Goal: Information Seeking & Learning: Check status

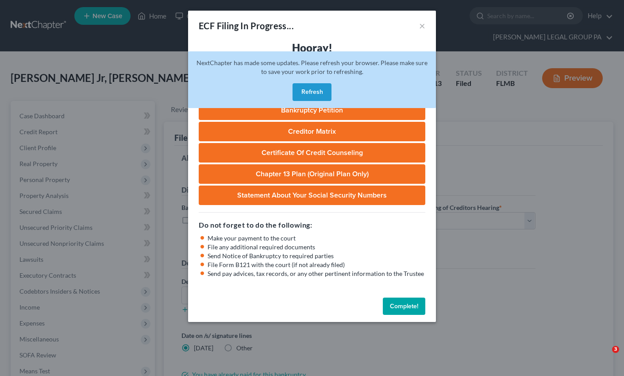
select select "3"
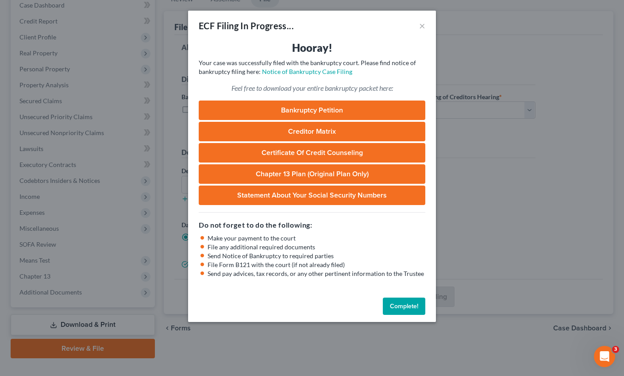
click at [399, 312] on button "Complete!" at bounding box center [404, 306] width 42 height 18
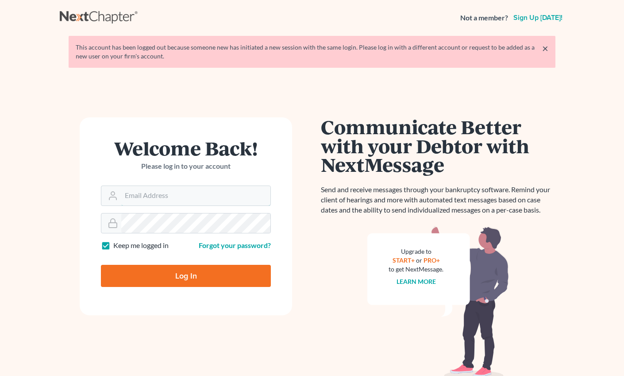
type input "[EMAIL_ADDRESS][DOMAIN_NAME]"
click at [189, 275] on input "Log In" at bounding box center [186, 276] width 170 height 22
type input "Thinking..."
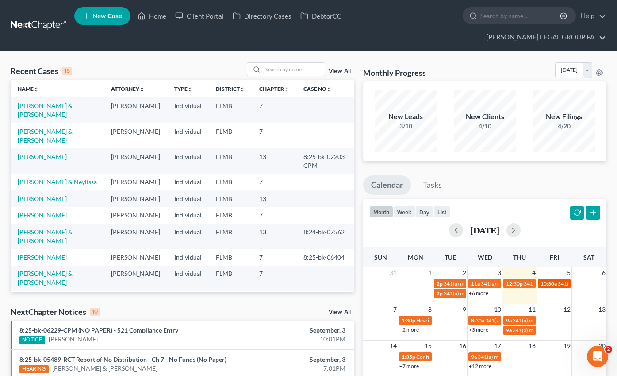
click at [556, 280] on span "10:30a" at bounding box center [549, 283] width 16 height 7
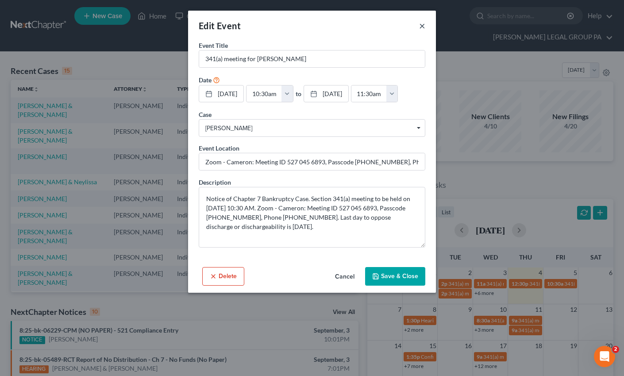
click at [420, 26] on button "×" at bounding box center [422, 25] width 6 height 11
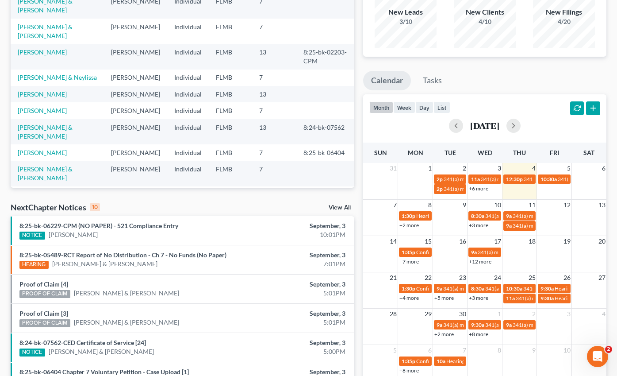
scroll to position [145, 0]
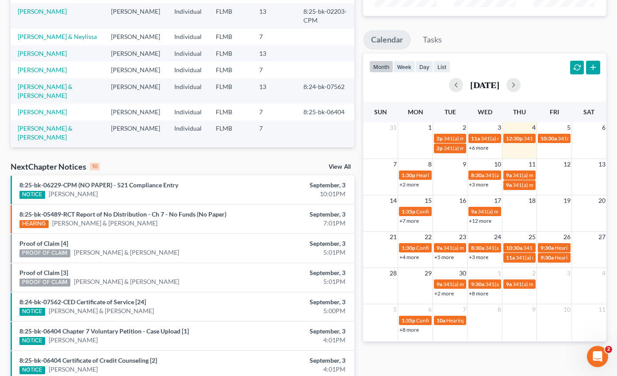
click at [411, 181] on link "+2 more" at bounding box center [409, 184] width 19 height 7
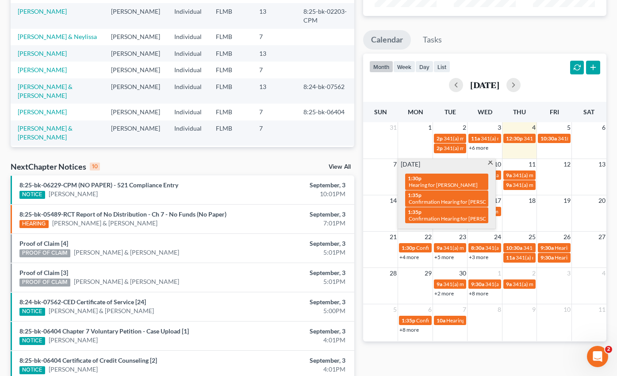
click at [493, 161] on span at bounding box center [490, 164] width 7 height 6
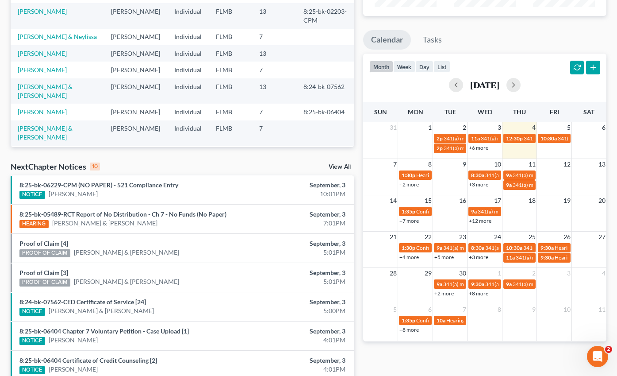
click at [476, 181] on link "+3 more" at bounding box center [478, 184] width 19 height 7
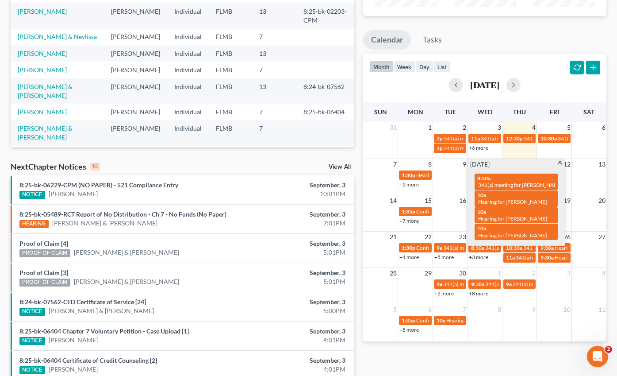
click at [559, 161] on span at bounding box center [560, 164] width 7 height 6
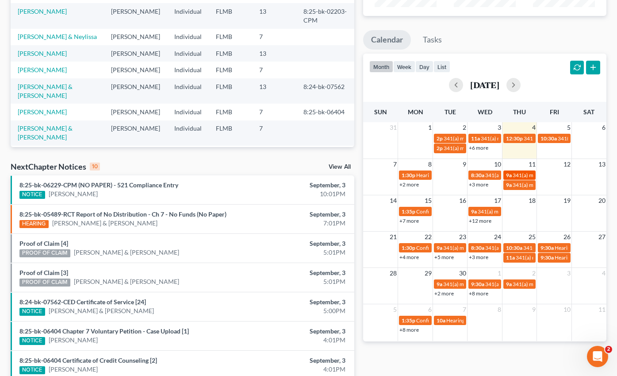
click at [520, 172] on span "341(a) meeting for [PERSON_NAME]" at bounding box center [555, 175] width 85 height 7
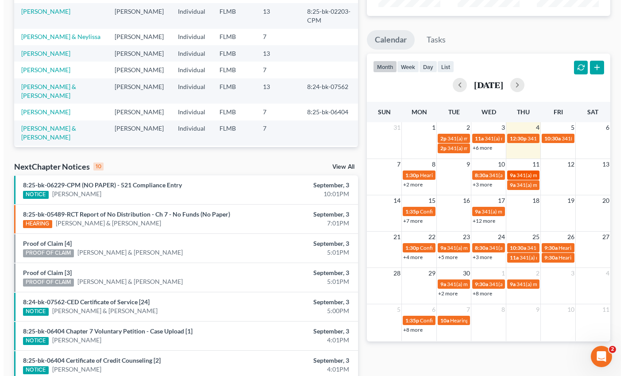
scroll to position [127, 0]
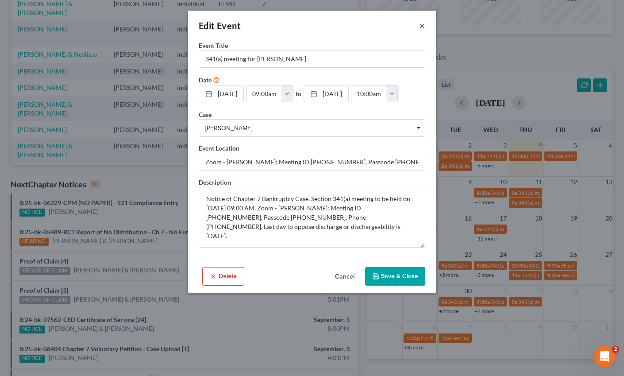
click at [424, 24] on button "×" at bounding box center [422, 25] width 6 height 11
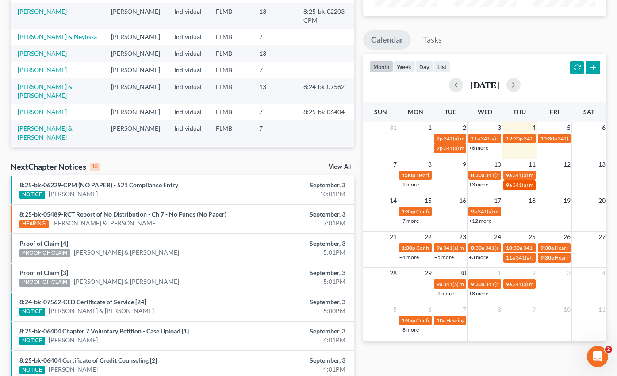
click at [520, 181] on span "341(a) meeting for [PERSON_NAME]" at bounding box center [555, 184] width 85 height 7
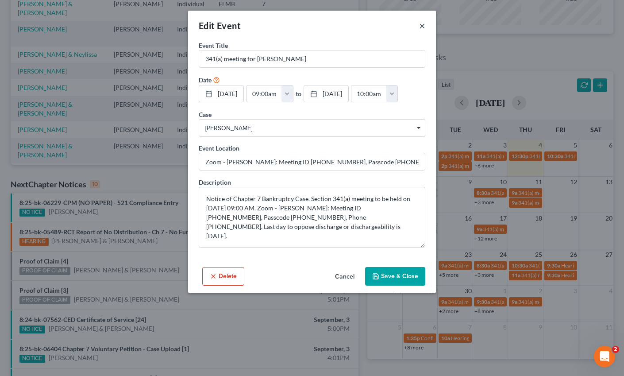
click at [421, 25] on button "×" at bounding box center [422, 25] width 6 height 11
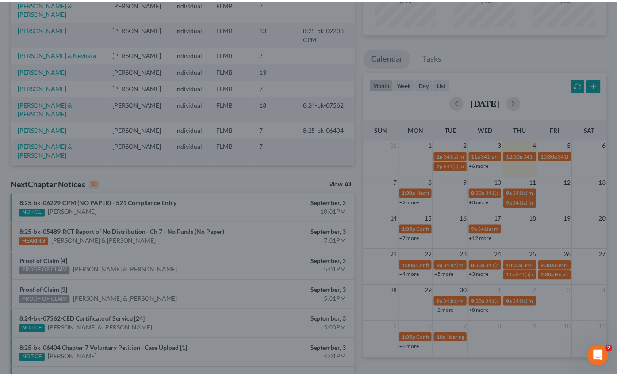
scroll to position [145, 0]
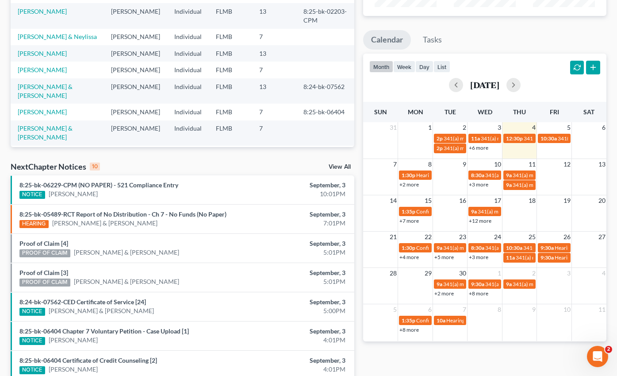
click at [408, 217] on link "+7 more" at bounding box center [409, 220] width 19 height 7
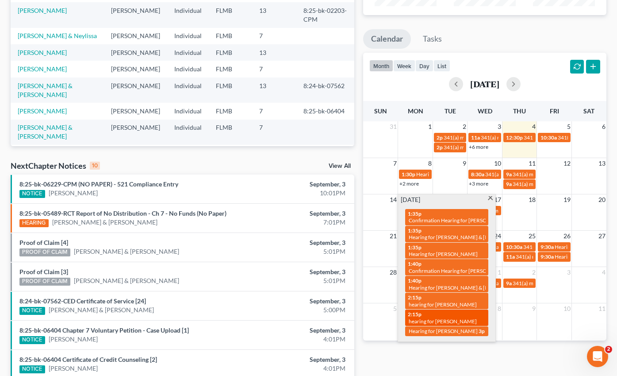
scroll to position [158, 0]
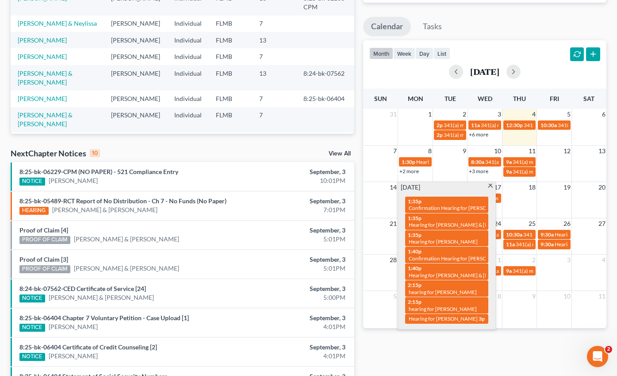
click at [489, 184] on span at bounding box center [490, 187] width 7 height 6
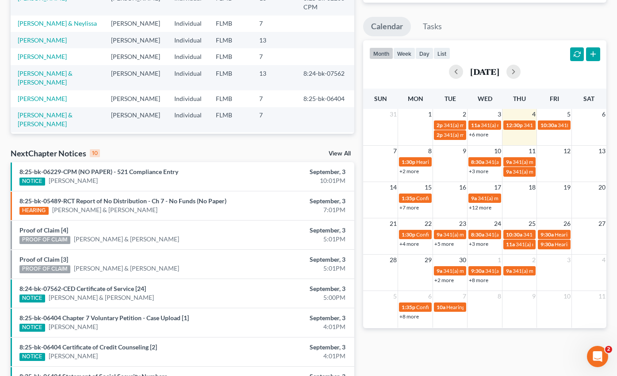
click at [489, 204] on link "+12 more" at bounding box center [480, 207] width 23 height 7
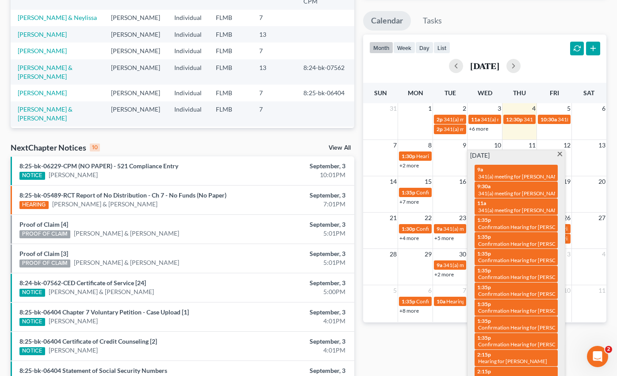
scroll to position [165, 0]
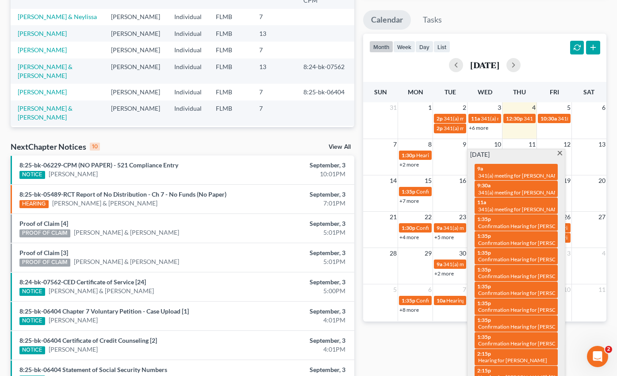
click at [560, 151] on span at bounding box center [560, 154] width 7 height 6
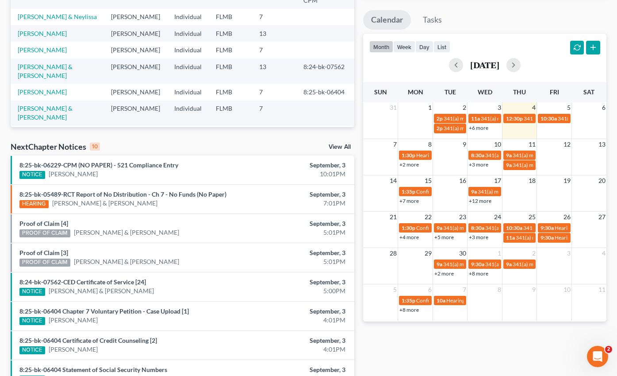
click at [410, 234] on link "+4 more" at bounding box center [409, 237] width 19 height 7
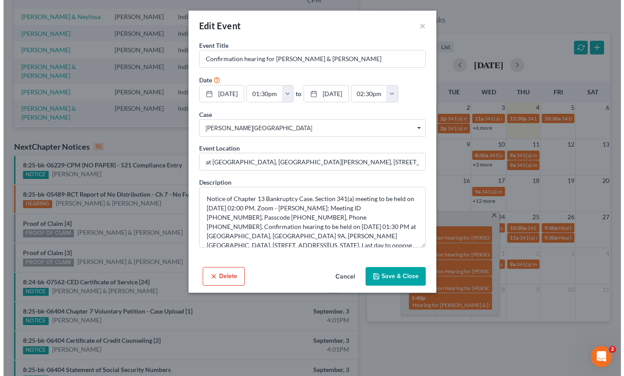
scroll to position [139, 0]
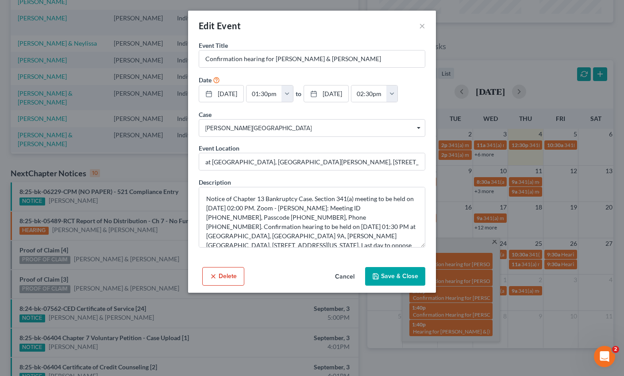
click at [425, 25] on div "Edit Event ×" at bounding box center [312, 26] width 248 height 30
click at [424, 25] on button "×" at bounding box center [422, 25] width 6 height 11
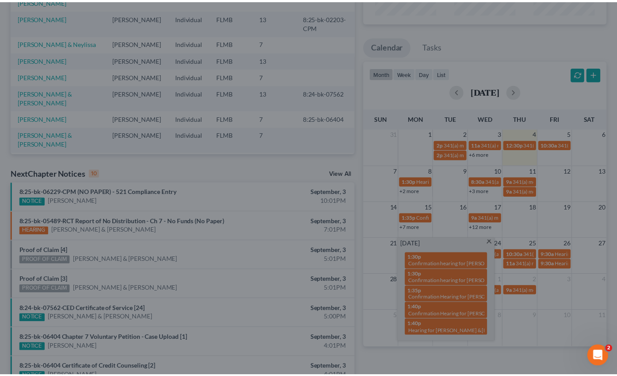
scroll to position [165, 0]
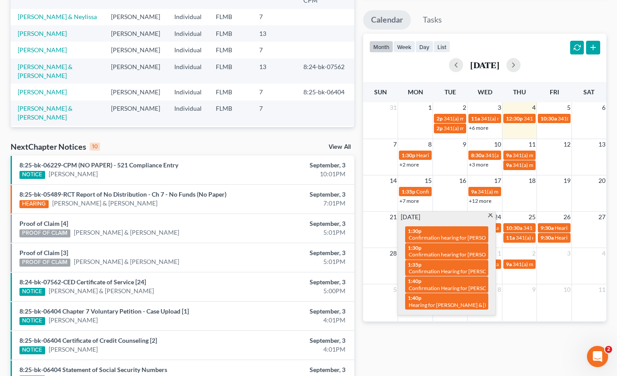
click at [491, 213] on span at bounding box center [490, 216] width 7 height 6
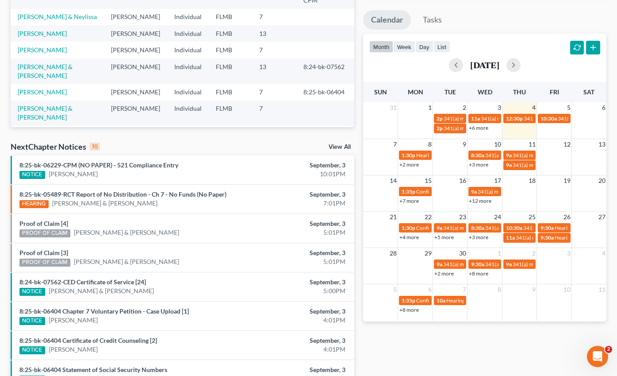
click at [448, 234] on link "+5 more" at bounding box center [444, 237] width 19 height 7
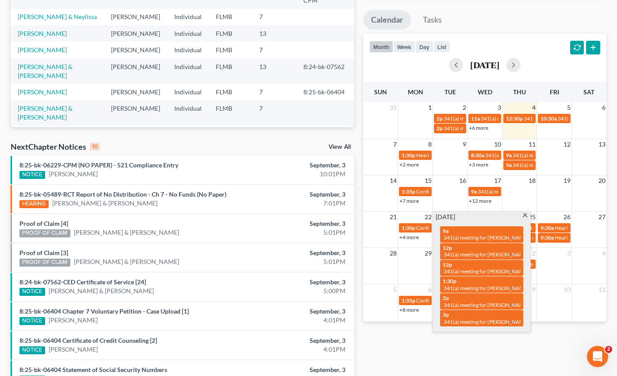
click at [528, 213] on span at bounding box center [525, 216] width 7 height 6
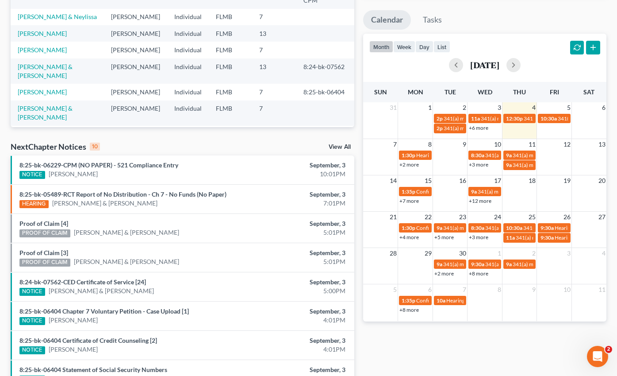
click at [485, 234] on link "+3 more" at bounding box center [478, 237] width 19 height 7
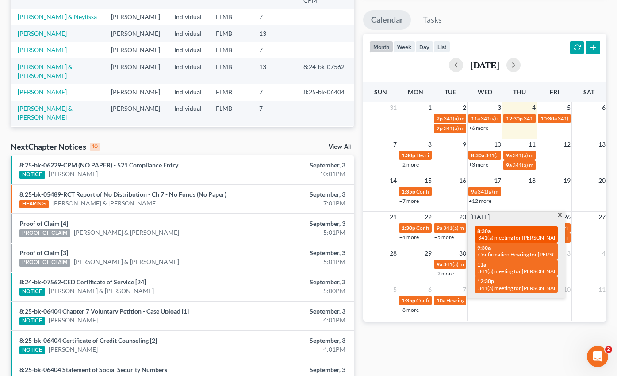
click at [516, 234] on span "341(a) meeting for [PERSON_NAME]" at bounding box center [520, 237] width 85 height 7
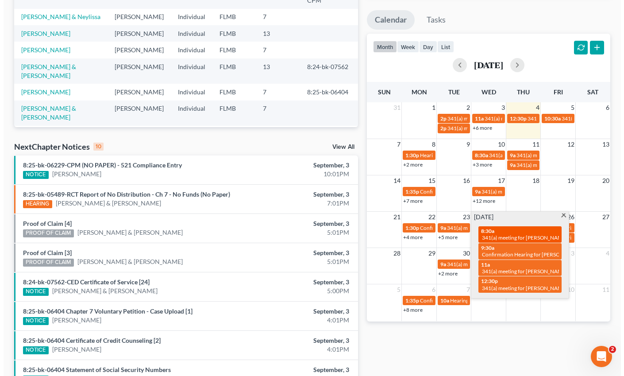
scroll to position [139, 0]
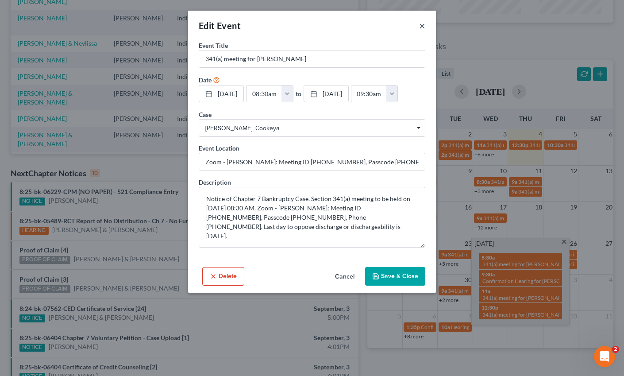
click at [424, 26] on button "×" at bounding box center [422, 25] width 6 height 11
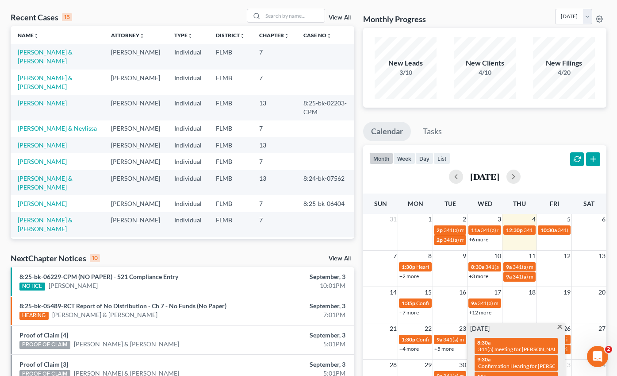
scroll to position [0, 0]
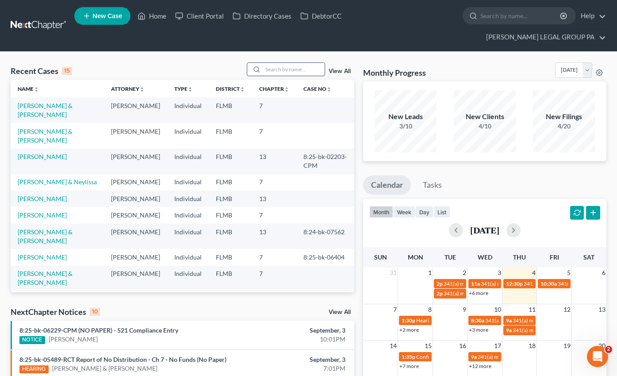
click at [293, 63] on input "search" at bounding box center [294, 69] width 62 height 13
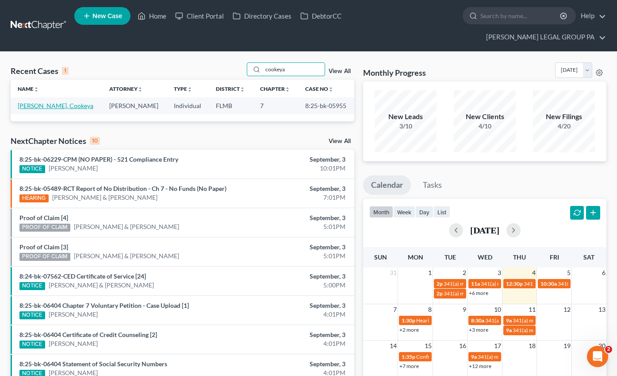
type input "cookeya"
click at [50, 102] on link "[PERSON_NAME], Cookeya" at bounding box center [56, 106] width 76 height 8
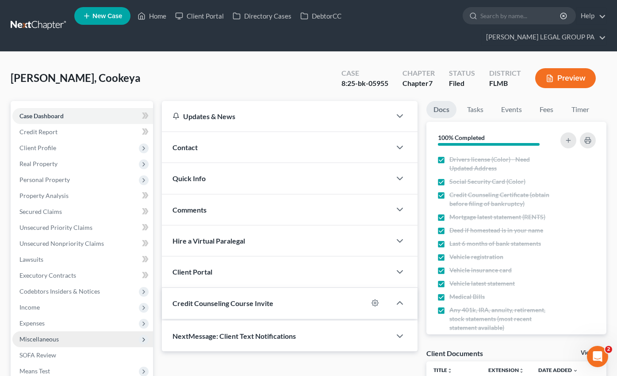
scroll to position [113, 0]
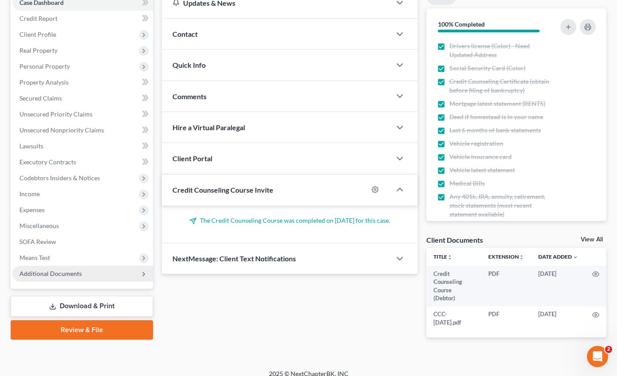
click at [47, 266] on span "Additional Documents" at bounding box center [82, 274] width 141 height 16
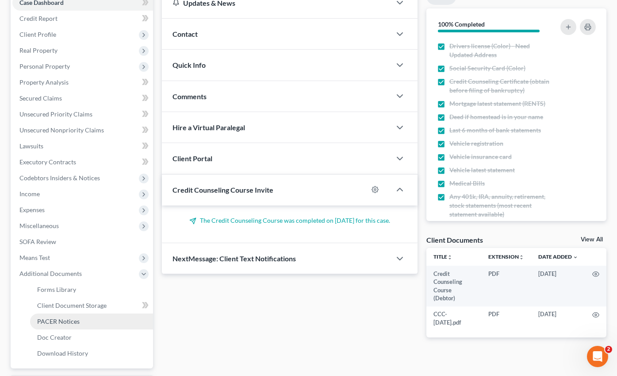
click at [56, 317] on span "PACER Notices" at bounding box center [58, 321] width 42 height 8
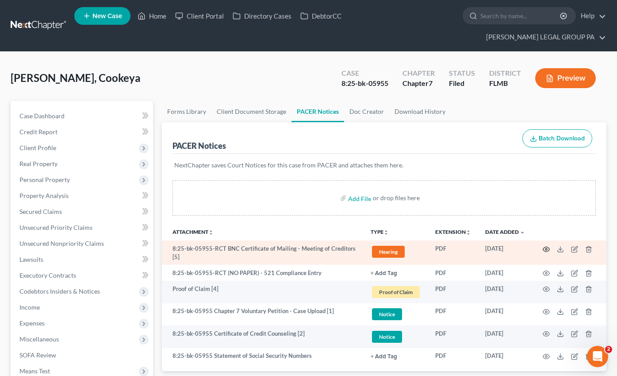
click at [543, 247] on icon "button" at bounding box center [546, 249] width 7 height 5
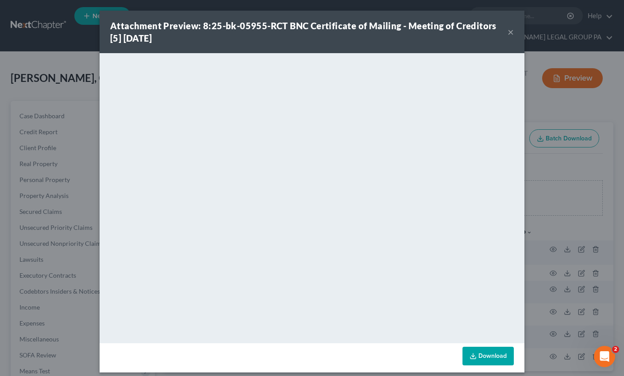
click at [508, 32] on button "×" at bounding box center [511, 32] width 6 height 11
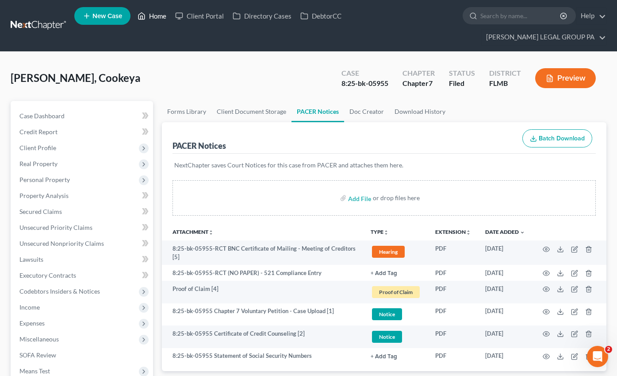
click at [149, 22] on link "Home" at bounding box center [152, 16] width 38 height 16
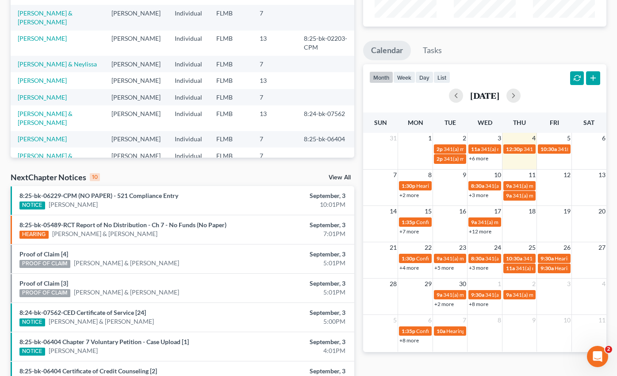
scroll to position [138, 0]
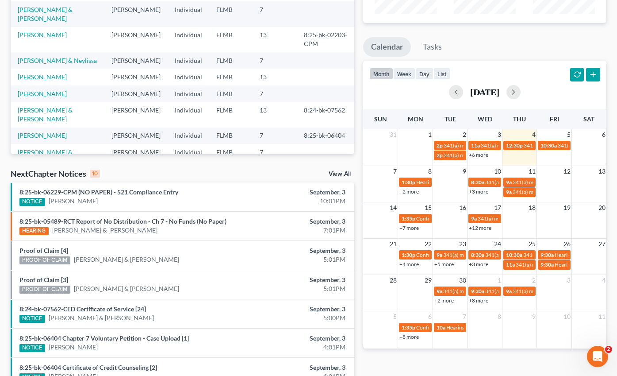
click at [478, 261] on link "+3 more" at bounding box center [478, 264] width 19 height 7
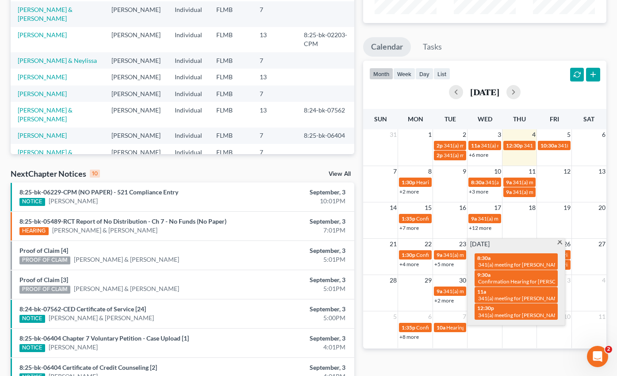
click at [454, 259] on div "+5 more" at bounding box center [450, 263] width 35 height 9
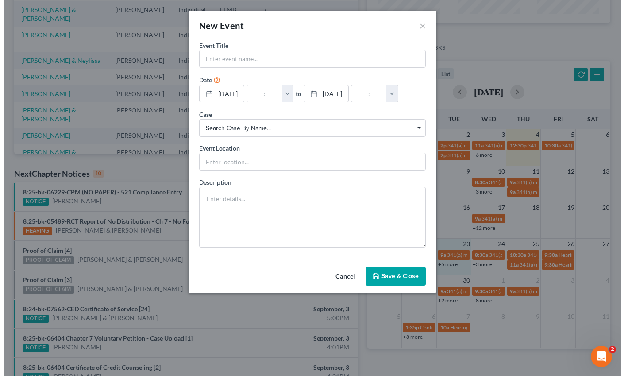
scroll to position [120, 0]
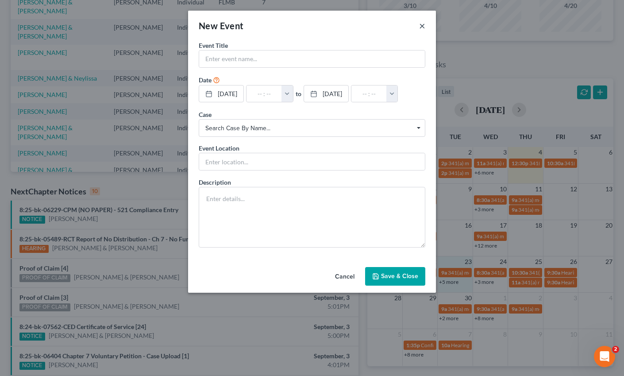
click at [422, 25] on button "×" at bounding box center [422, 25] width 6 height 11
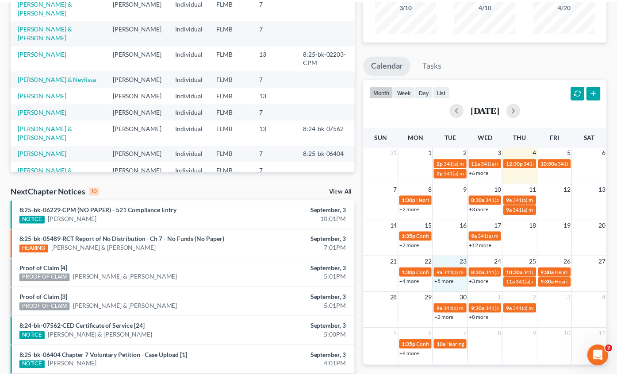
scroll to position [138, 0]
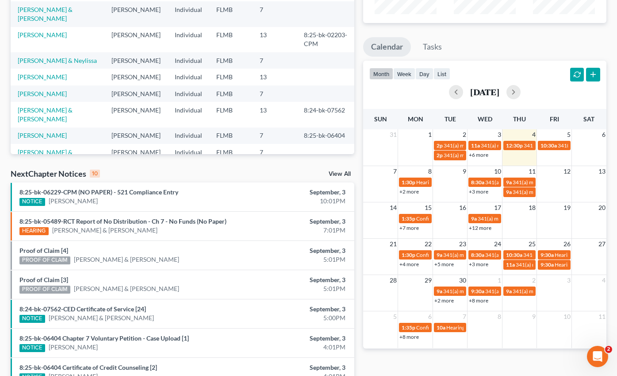
click at [448, 261] on link "+5 more" at bounding box center [444, 264] width 19 height 7
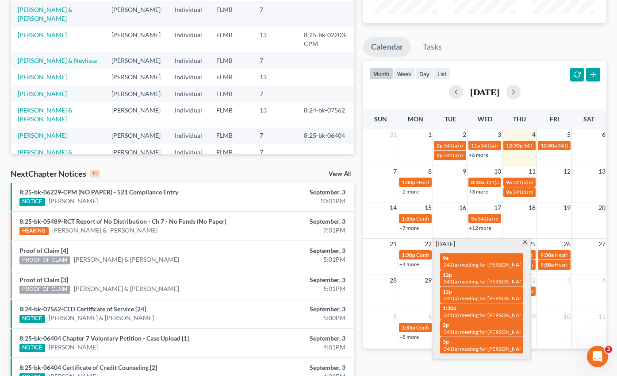
click at [526, 240] on span at bounding box center [525, 243] width 7 height 6
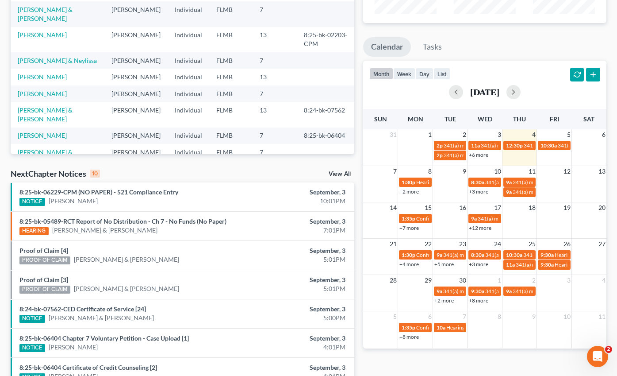
click at [483, 261] on link "+3 more" at bounding box center [478, 264] width 19 height 7
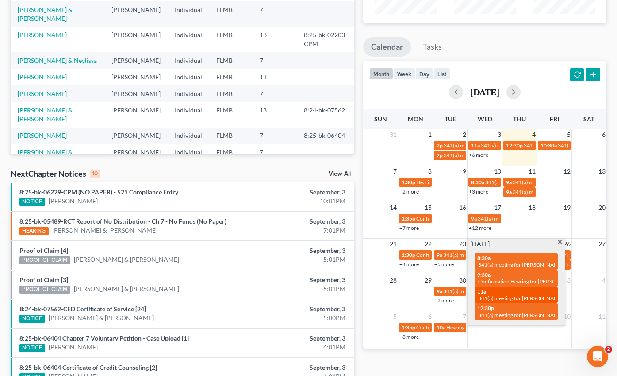
click at [528, 295] on span "341(a) meeting for [PERSON_NAME] & [PERSON_NAME]" at bounding box center [544, 298] width 132 height 7
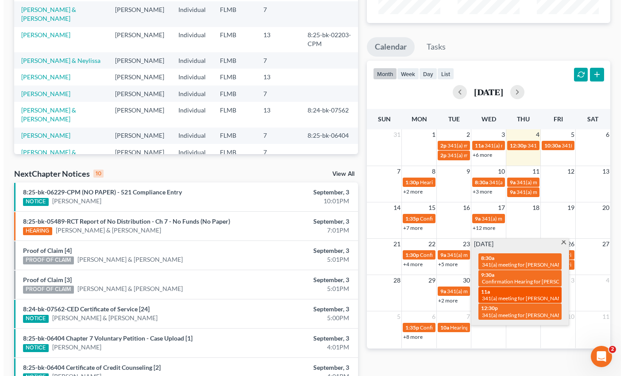
scroll to position [120, 0]
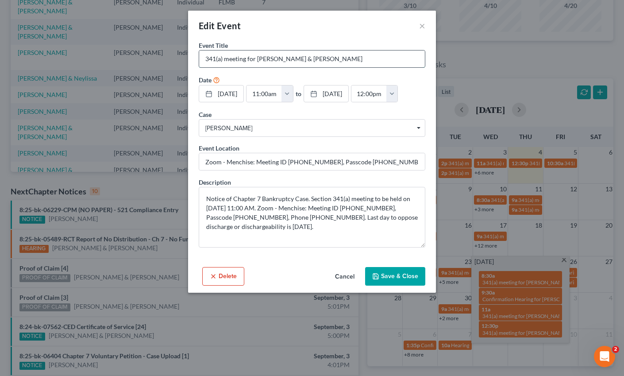
drag, startPoint x: 338, startPoint y: 61, endPoint x: 257, endPoint y: 62, distance: 80.6
click at [257, 62] on input "341(a) meeting for [PERSON_NAME] & [PERSON_NAME]" at bounding box center [312, 58] width 226 height 17
drag, startPoint x: 274, startPoint y: 208, endPoint x: 268, endPoint y: 214, distance: 8.8
click at [268, 214] on textarea "Notice of Chapter 7 Bankruptcy Case. Section 341(a) meeting to be held on [DATE…" at bounding box center [312, 217] width 227 height 61
click at [424, 29] on button "×" at bounding box center [422, 25] width 6 height 11
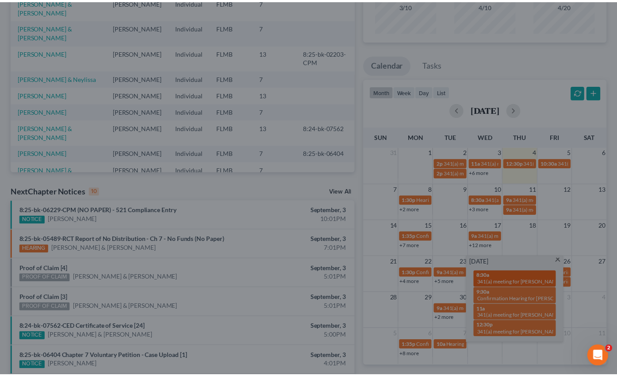
scroll to position [138, 0]
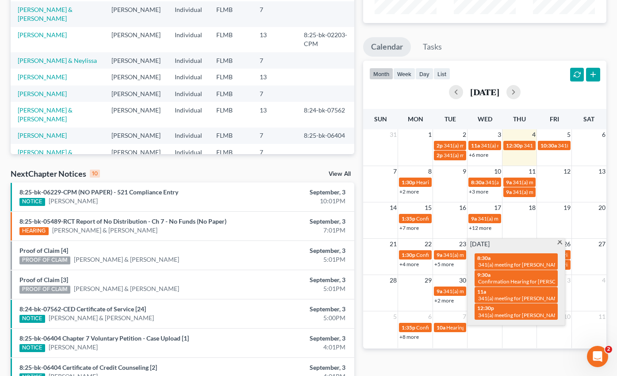
click at [560, 240] on span at bounding box center [560, 243] width 7 height 6
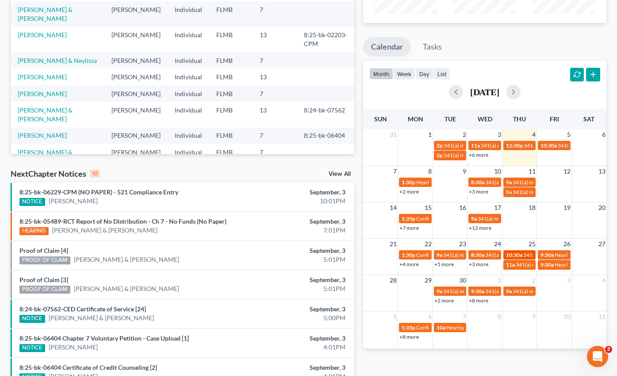
click at [522, 251] on span "10:30a" at bounding box center [514, 254] width 16 height 7
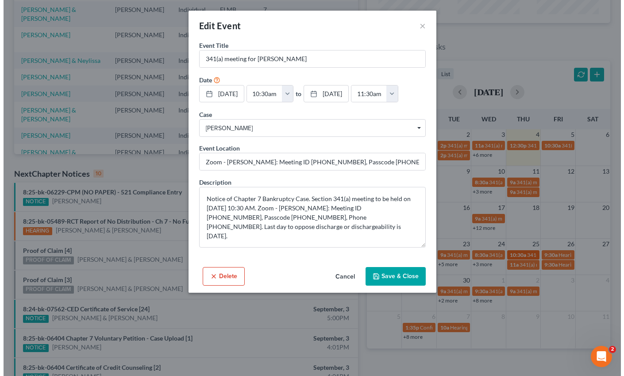
scroll to position [120, 0]
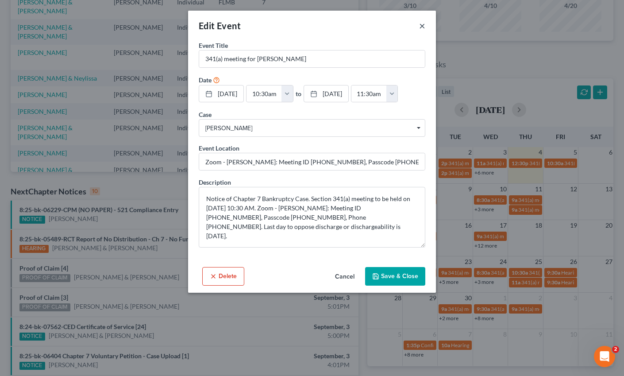
click at [420, 26] on button "×" at bounding box center [422, 25] width 6 height 11
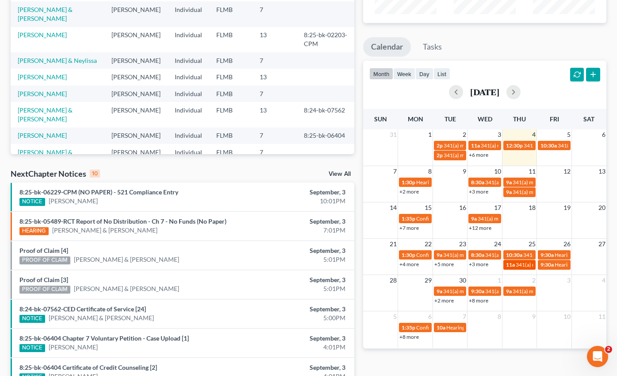
click at [522, 261] on span "341(a) meeting for [PERSON_NAME]" at bounding box center [558, 264] width 85 height 7
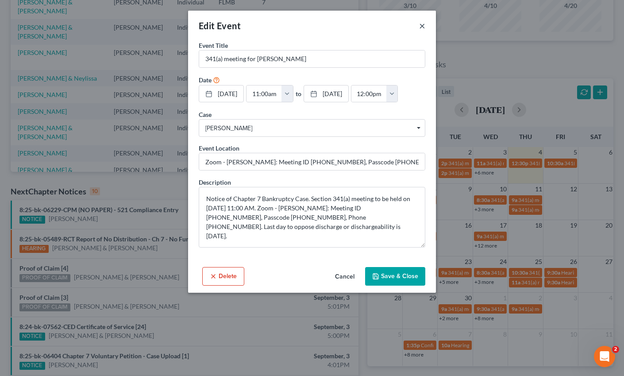
click at [424, 25] on button "×" at bounding box center [422, 25] width 6 height 11
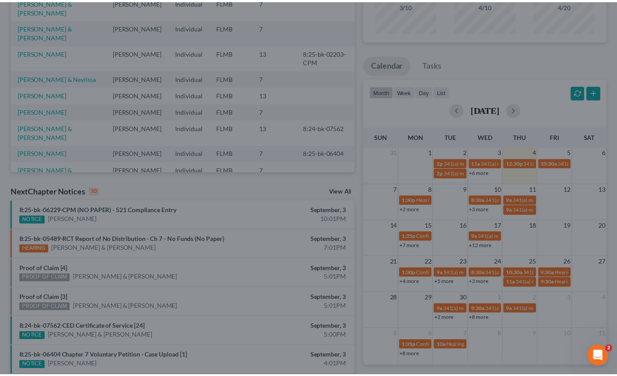
scroll to position [138, 0]
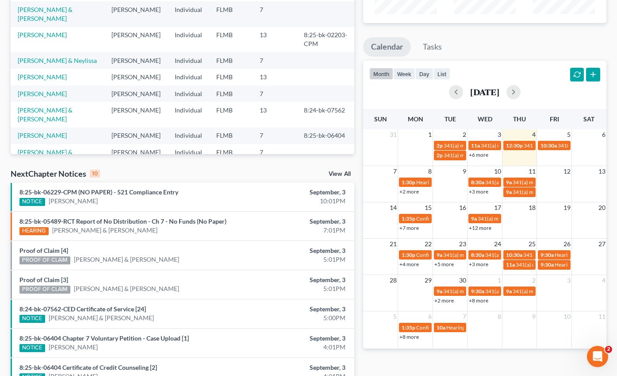
click at [448, 297] on link "+2 more" at bounding box center [444, 300] width 19 height 7
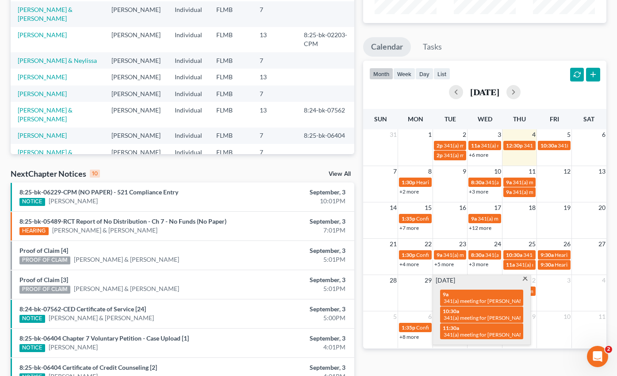
click at [526, 277] on span at bounding box center [525, 280] width 7 height 6
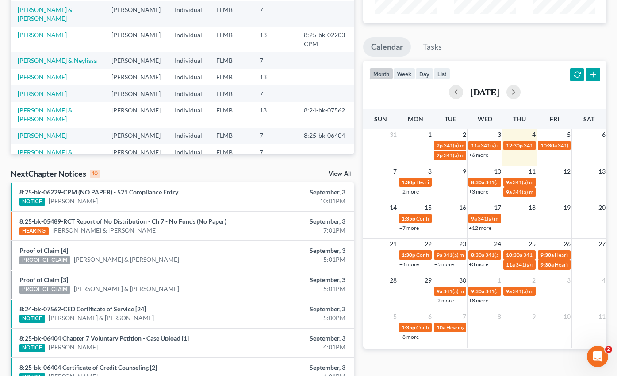
click at [485, 297] on link "+8 more" at bounding box center [478, 300] width 19 height 7
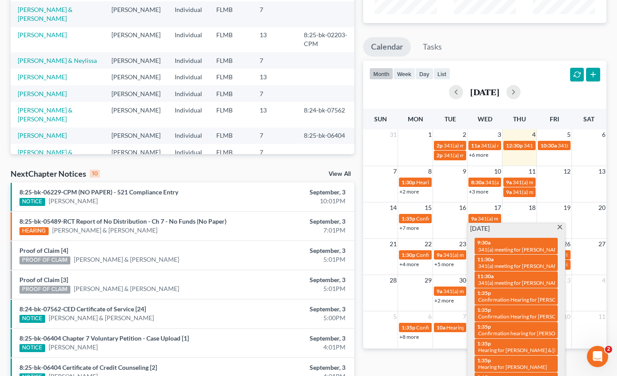
click at [561, 225] on span at bounding box center [560, 228] width 7 height 6
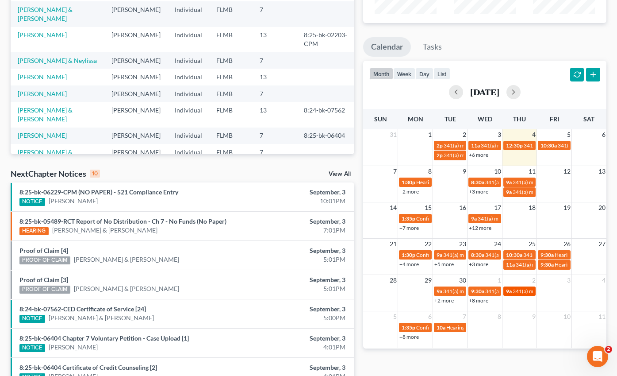
click at [513, 288] on span "341(a) meeting for [PERSON_NAME]" at bounding box center [555, 291] width 85 height 7
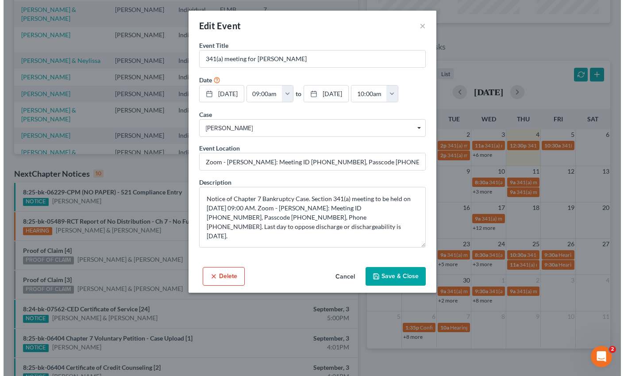
scroll to position [120, 0]
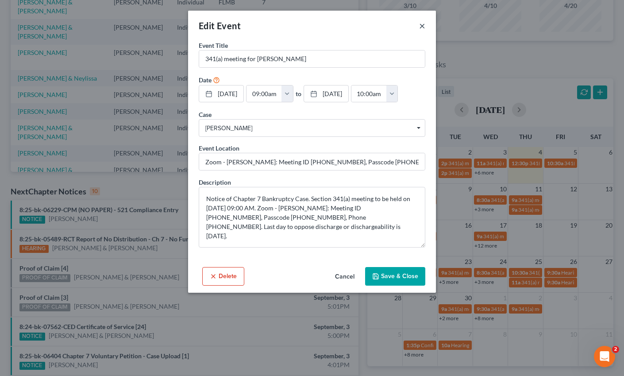
click at [422, 24] on button "×" at bounding box center [422, 25] width 6 height 11
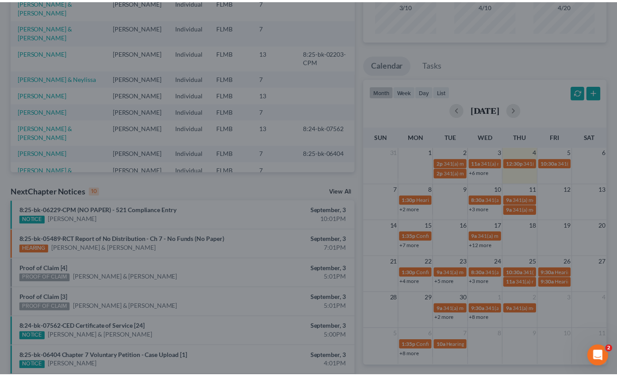
scroll to position [138, 0]
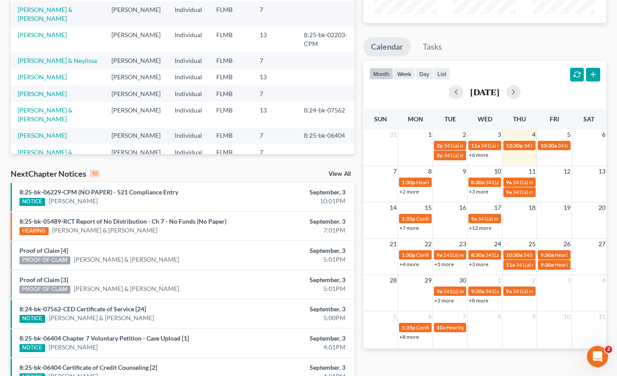
click at [441, 297] on link "+2 more" at bounding box center [444, 300] width 19 height 7
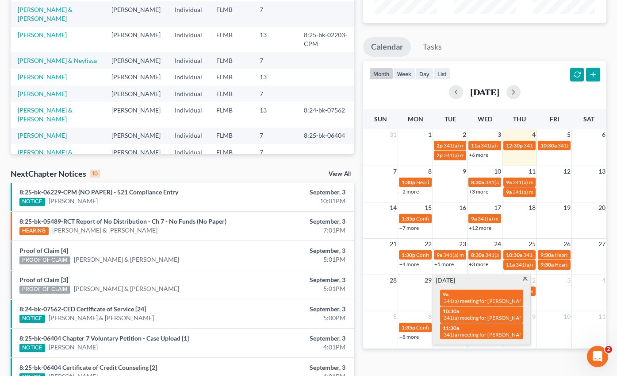
click at [527, 277] on span at bounding box center [525, 280] width 7 height 6
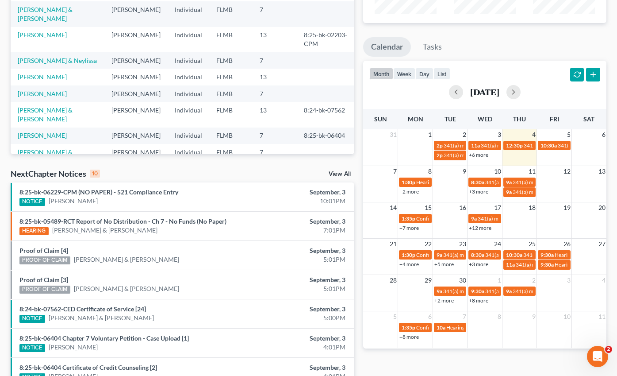
click at [448, 297] on link "+2 more" at bounding box center [444, 300] width 19 height 7
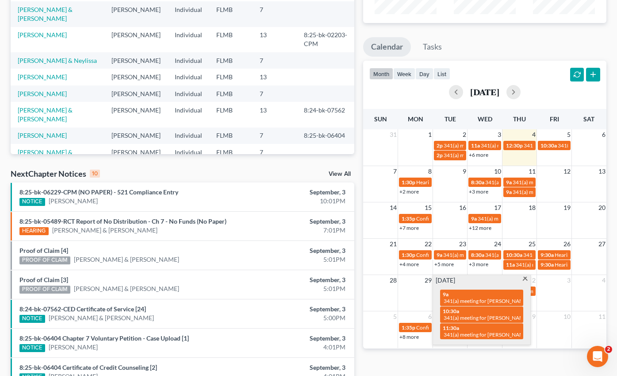
click at [525, 277] on span at bounding box center [525, 280] width 7 height 6
